Goal: Task Accomplishment & Management: Complete application form

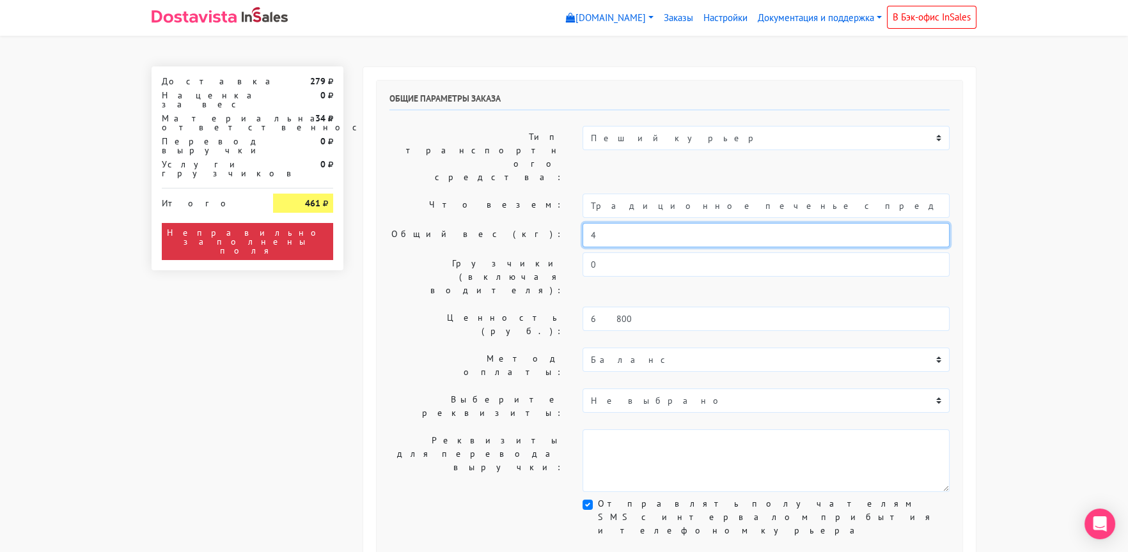
drag, startPoint x: 606, startPoint y: 194, endPoint x: 559, endPoint y: 201, distance: 47.7
click at [559, 223] on div "Общий вес (кг): 4" at bounding box center [669, 235] width 579 height 24
type input "2"
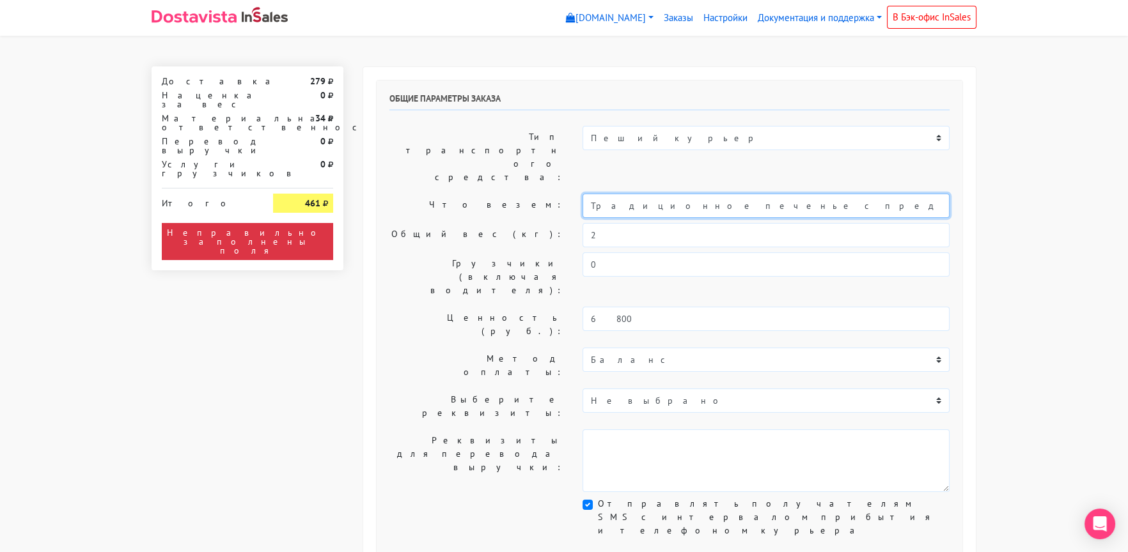
drag, startPoint x: 866, startPoint y: 168, endPoint x: 461, endPoint y: 167, distance: 404.7
click at [461, 194] on div "Что везем: Традиционное печенье с предсказаниями (Текст на заказ)" at bounding box center [669, 206] width 579 height 24
drag, startPoint x: 595, startPoint y: 169, endPoint x: 567, endPoint y: 173, distance: 27.9
click at [567, 194] on div "Что везем: короб 30*30*30, 2 кг. / Печенье" at bounding box center [669, 206] width 579 height 24
click at [614, 194] on input "Короб 30*30*30, 2 кг. / Печенье" at bounding box center [765, 206] width 367 height 24
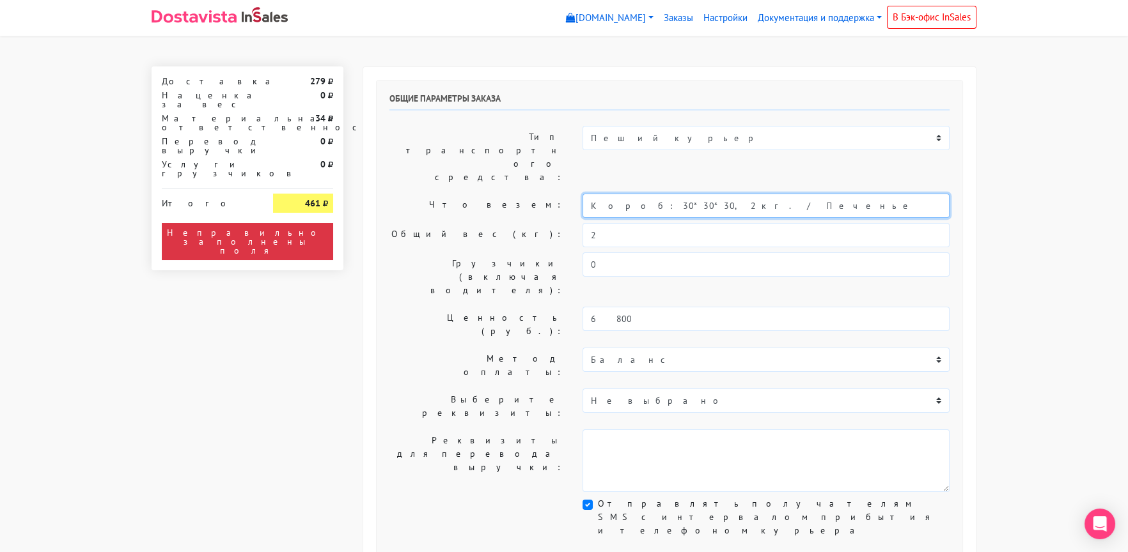
type input "Короб: 30*30*30, 2 кг. / Печенье"
click at [416, 194] on label "Что везем:" at bounding box center [476, 206] width 193 height 24
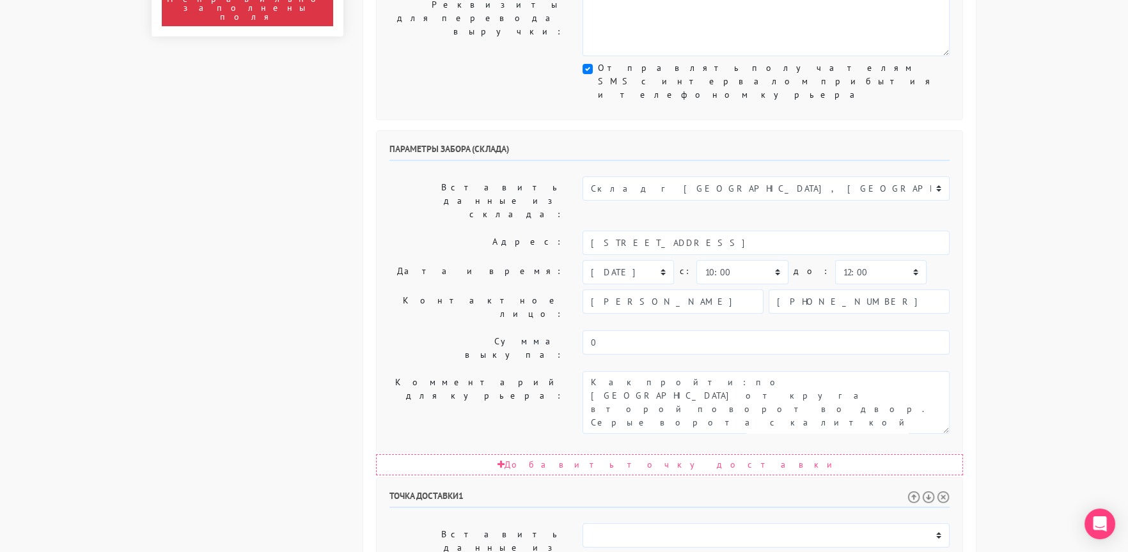
scroll to position [448, 0]
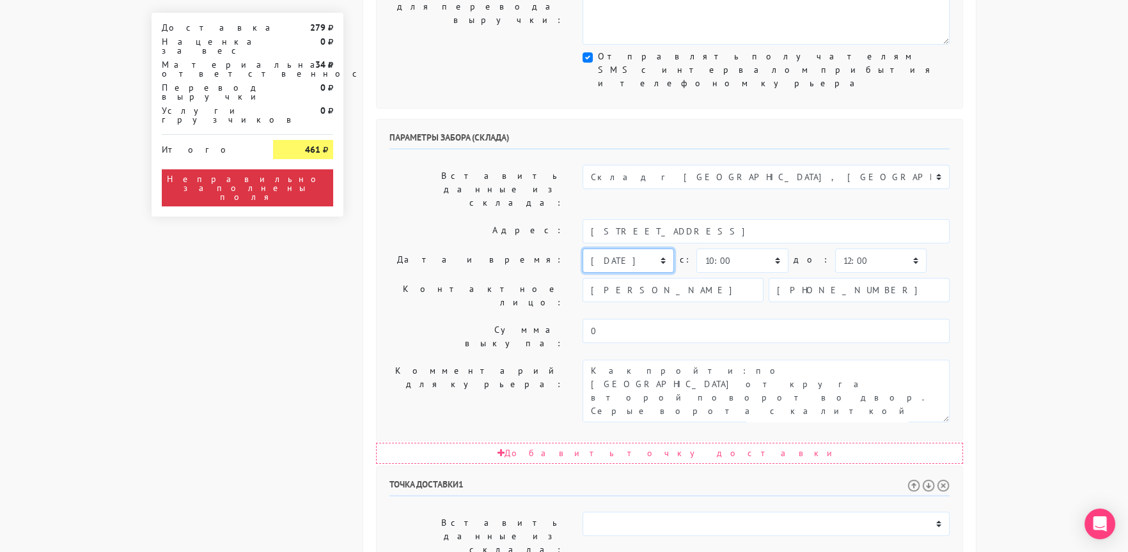
click at [600, 249] on select "сегодня завтра 16.08.2025 17.08.2025 18.08.2025 19.08.2025 20.08.2025 21.08.202…" at bounding box center [627, 261] width 91 height 24
select select "15.08.2025"
click at [582, 249] on select "сегодня завтра 16.08.2025 17.08.2025 18.08.2025 19.08.2025 20.08.2025 21.08.202…" at bounding box center [627, 261] width 91 height 24
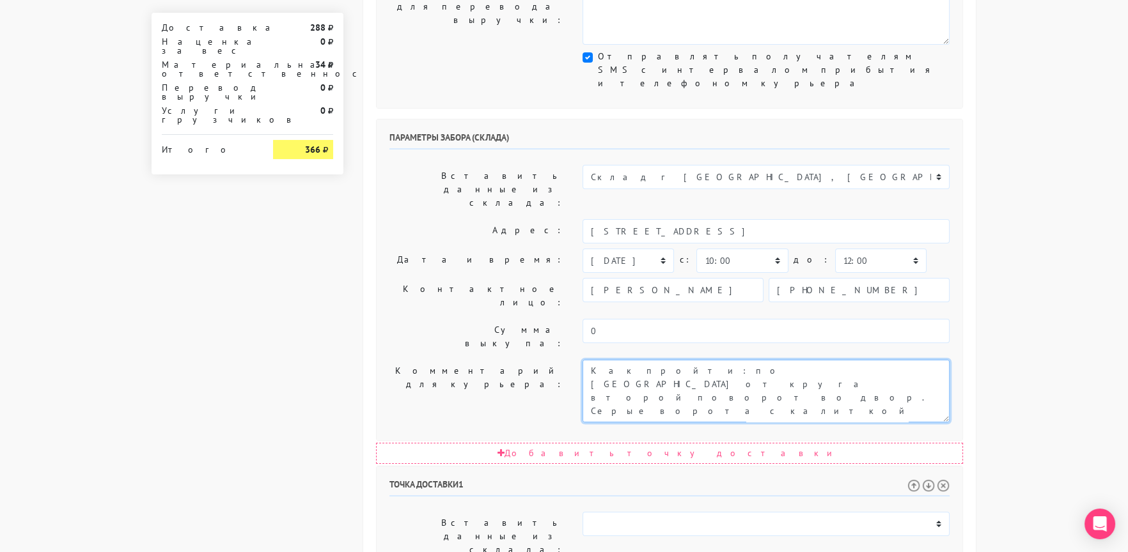
click at [589, 360] on textarea "Как пройти: по [GEOGRAPHIC_DATA] от круга второй поворот во двор. Серые ворота …" at bounding box center [765, 391] width 367 height 63
type textarea "Заказ 29619. Как пройти: по улице Кавказский бульвар от круга второй поворот во…"
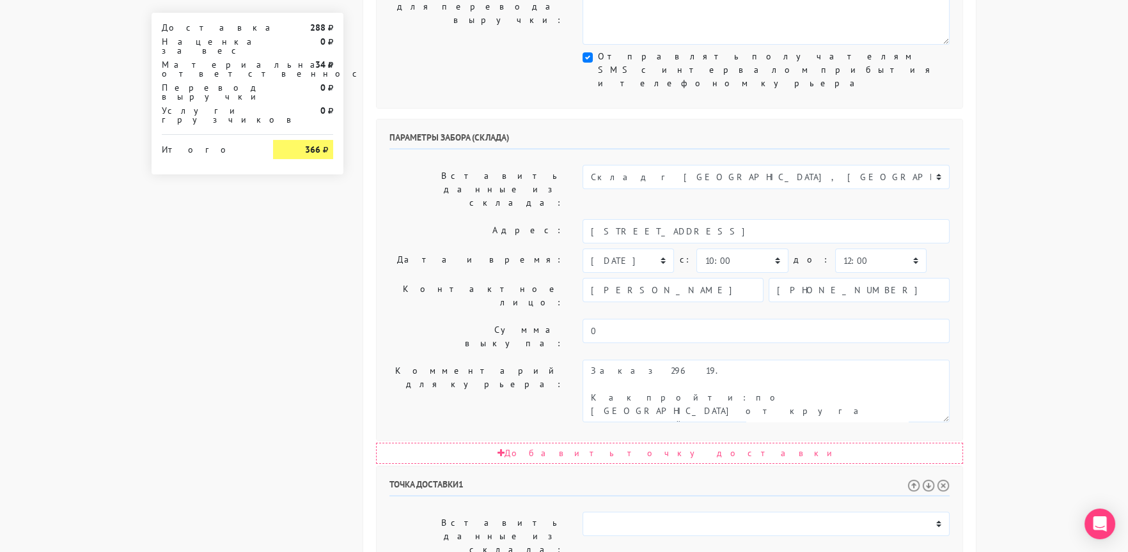
click at [519, 360] on label "Комментарий для курьера:" at bounding box center [476, 391] width 193 height 63
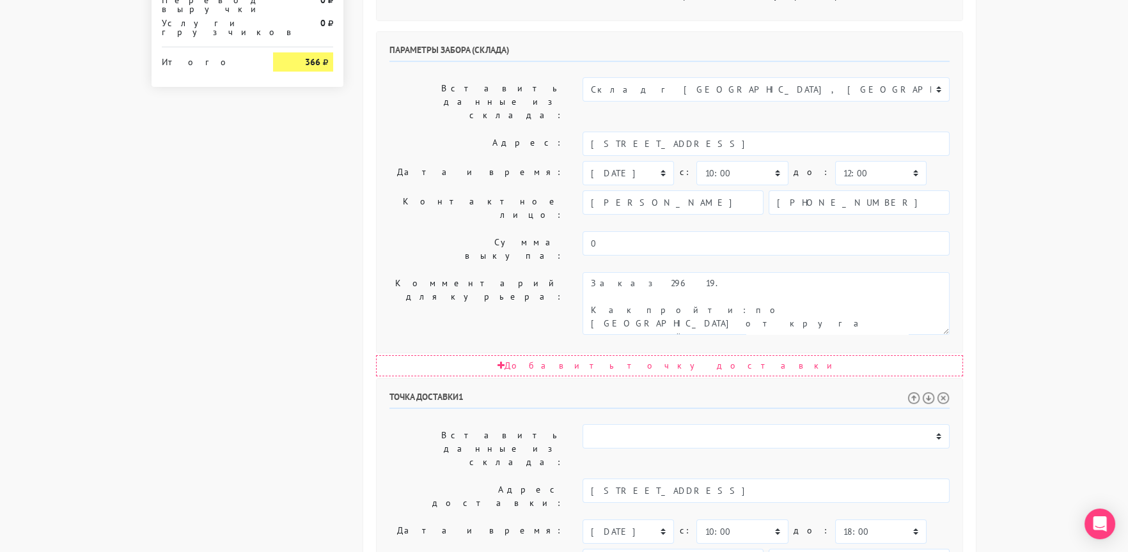
scroll to position [625, 0]
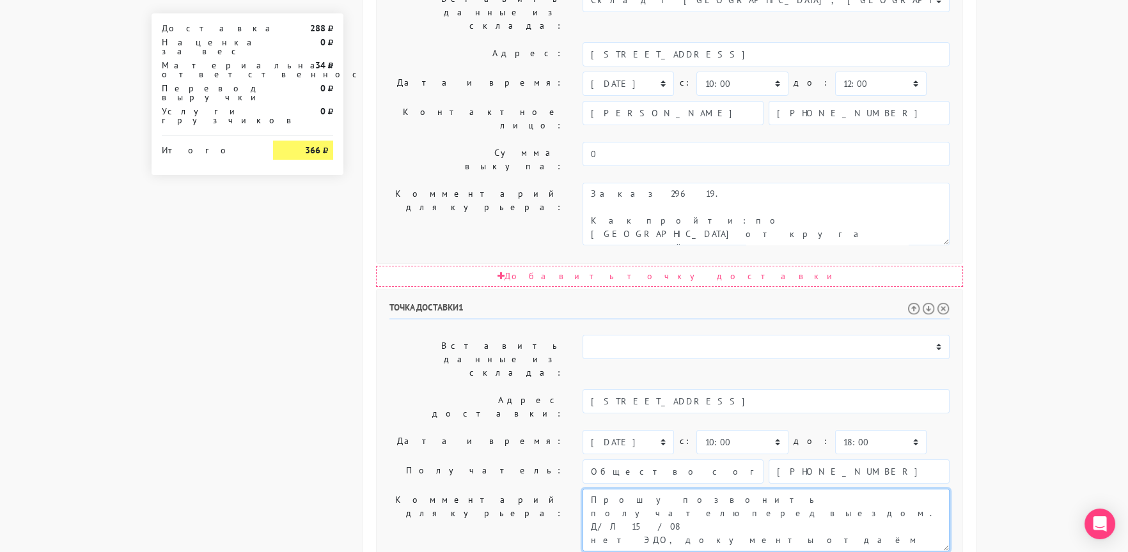
drag, startPoint x: 777, startPoint y: 292, endPoint x: 862, endPoint y: 361, distance: 109.1
click at [862, 361] on div "Точка доставки 1 Вставить данные из склада: Склад г Москва, Россия c: 0" at bounding box center [670, 511] width 586 height 443
type textarea "Прошу позвонить получателю перед выездом. До 18.00"
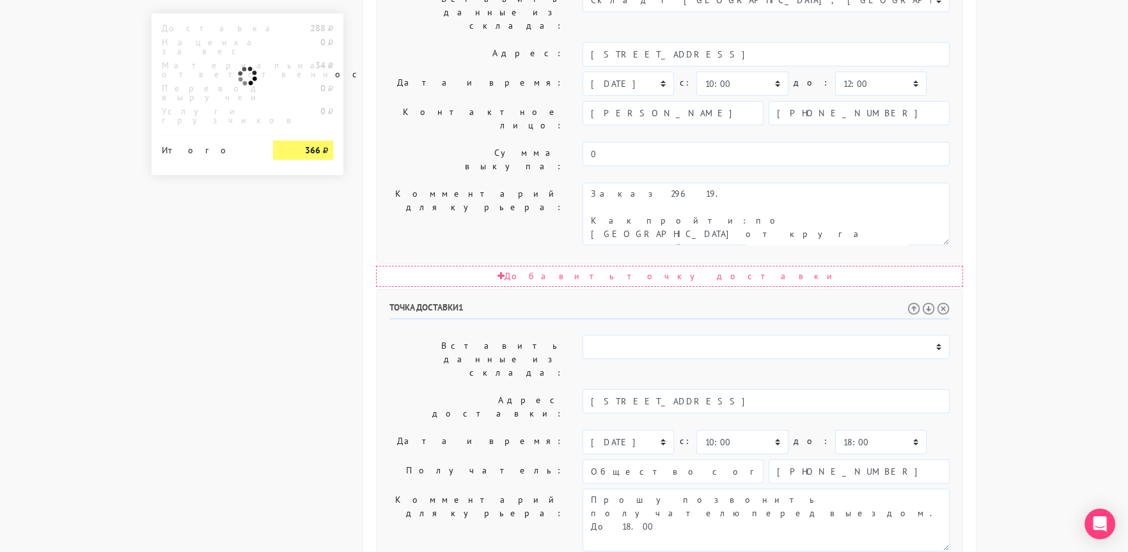
click at [426, 489] on label "Комментарий для курьера:" at bounding box center [476, 520] width 193 height 63
click at [848, 430] on select "00:00 00:30 01:00 01:30 02:00 02:30 03:00 03:30 04:00 04:30 05:00 05:30 06:00 0…" at bounding box center [880, 442] width 91 height 24
select select "17:30"
click at [835, 430] on select "00:00 00:30 01:00 01:30 02:00 02:30 03:00 03:30 04:00 04:30 05:00 05:30 06:00 0…" at bounding box center [880, 442] width 91 height 24
click at [433, 290] on div "Точка доставки 1 Вставить данные из склада: Склад г Москва, Россия c: 0" at bounding box center [670, 511] width 586 height 443
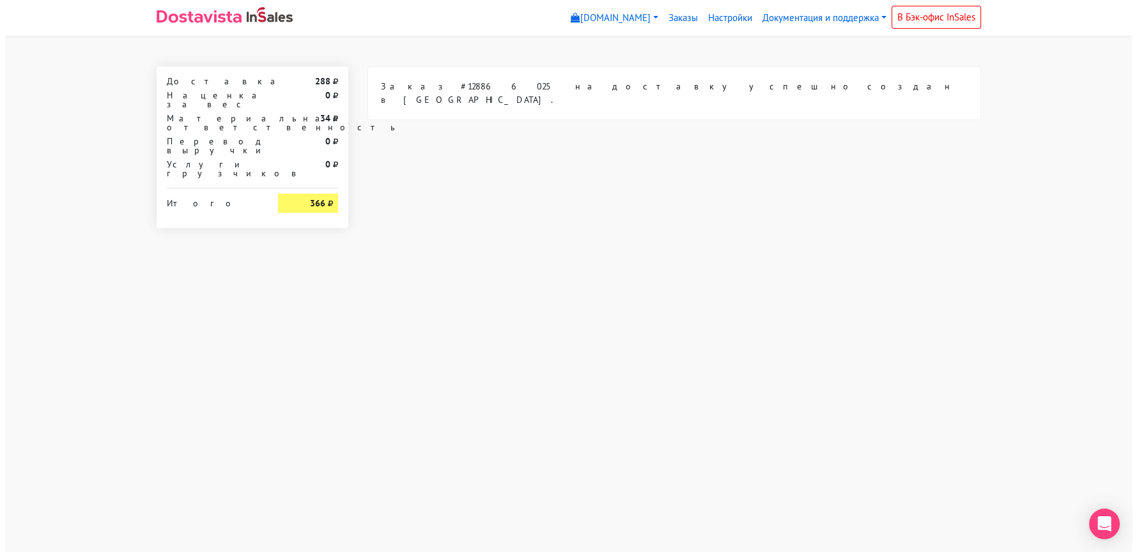
scroll to position [0, 0]
